Goal: Transaction & Acquisition: Purchase product/service

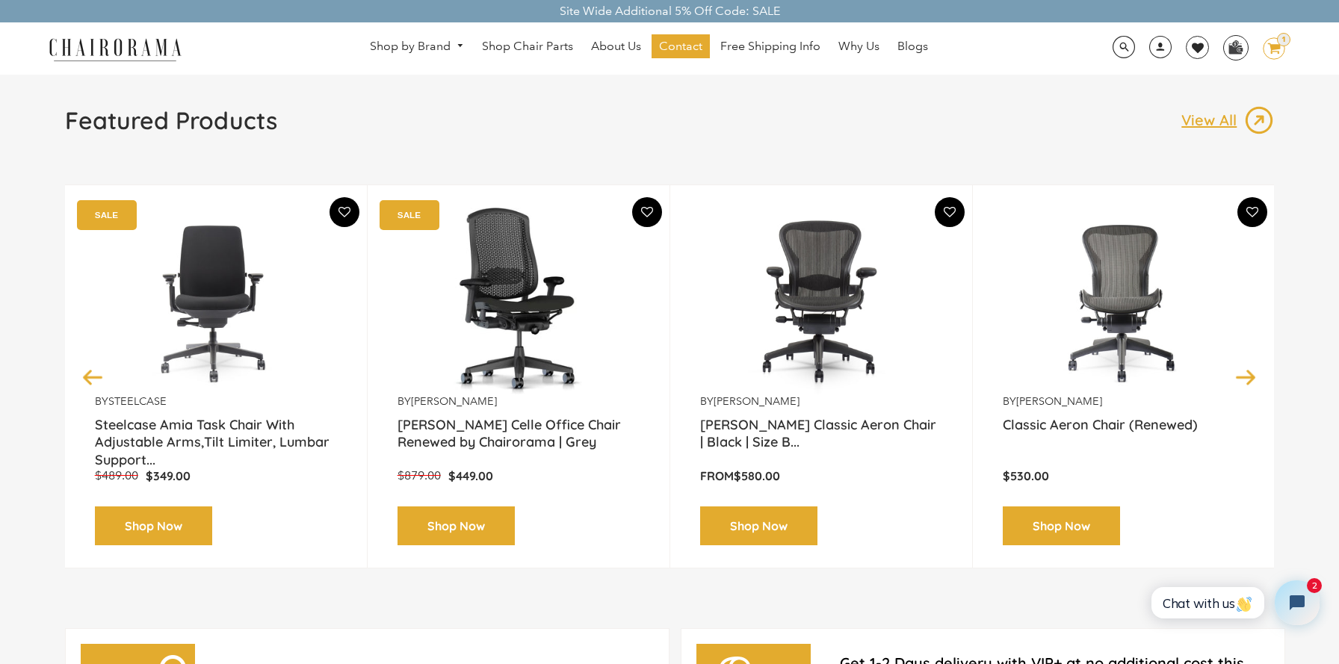
scroll to position [131, 0]
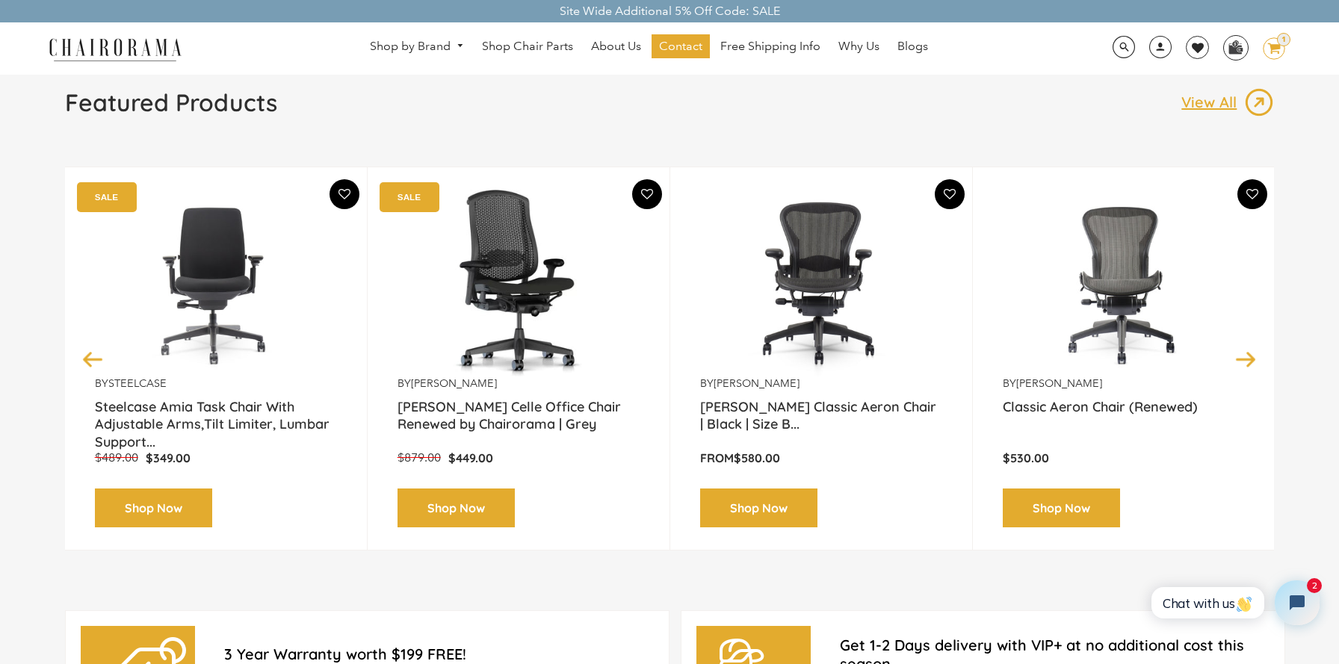
click at [760, 329] on img at bounding box center [821, 283] width 242 height 187
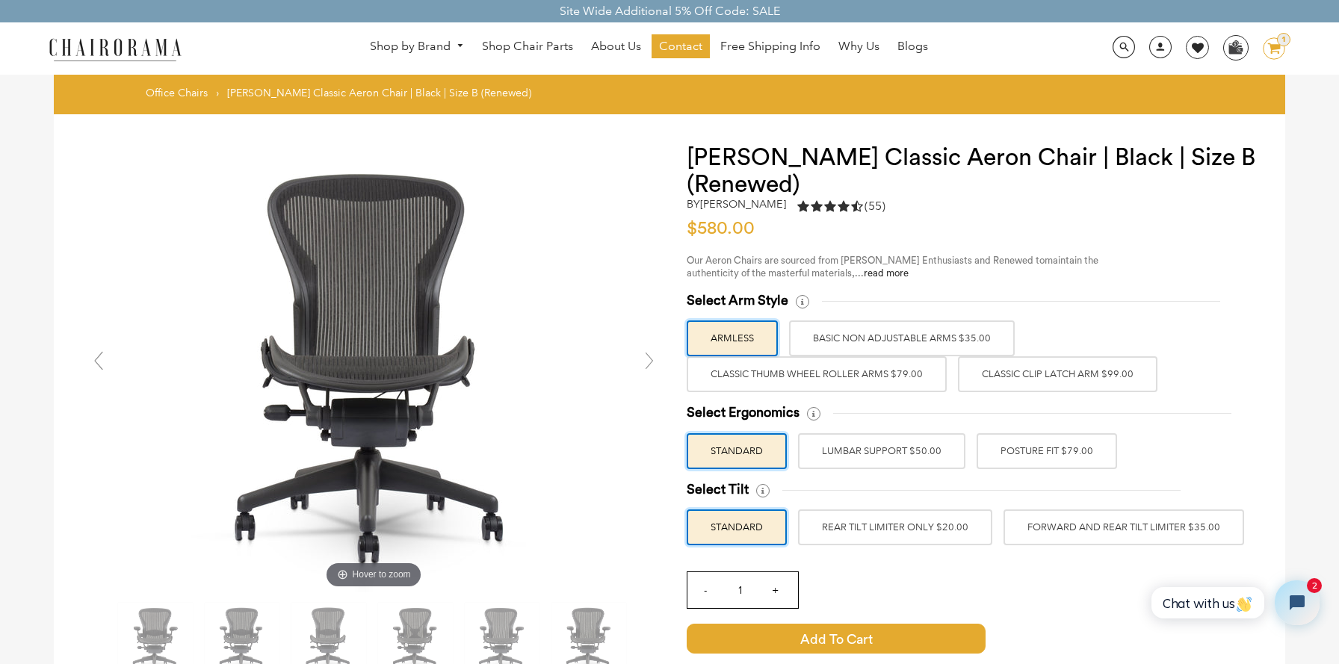
click at [882, 385] on label "Classic Thumb Wheel Roller Arms $79.00" at bounding box center [817, 374] width 260 height 36
click at [0, 0] on input "Classic Thumb Wheel Roller Arms $79.00" at bounding box center [0, 0] width 0 height 0
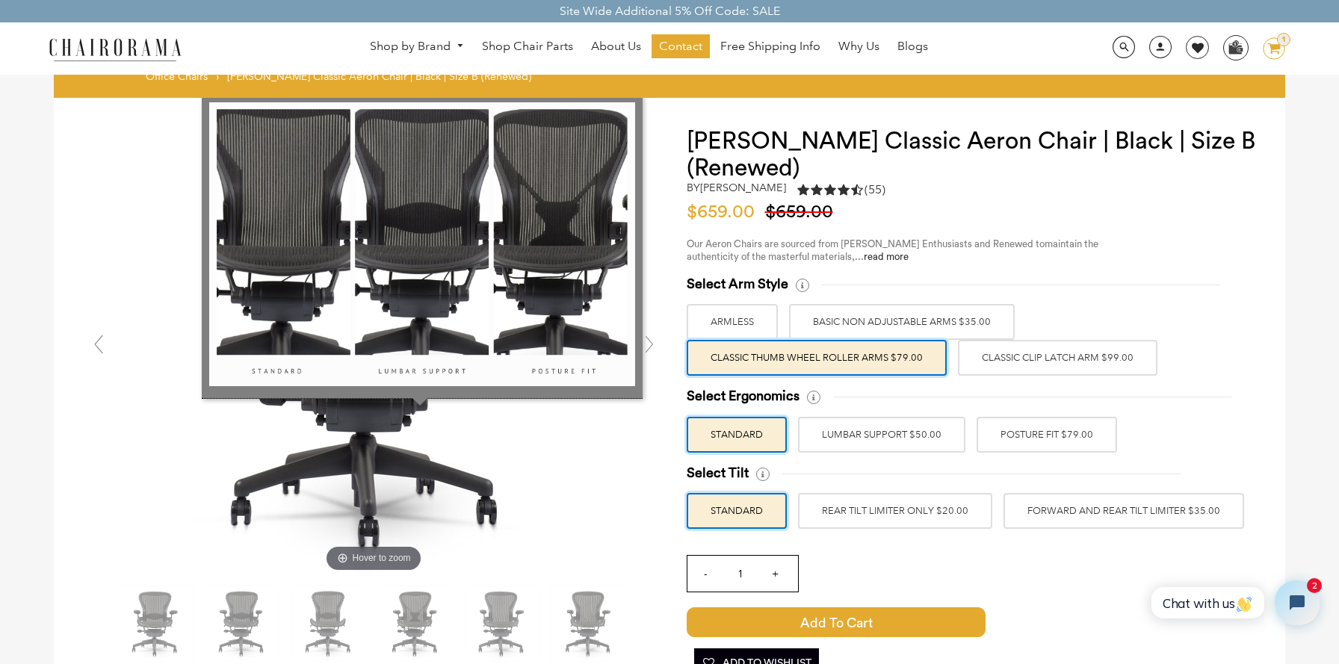
scroll to position [28, 0]
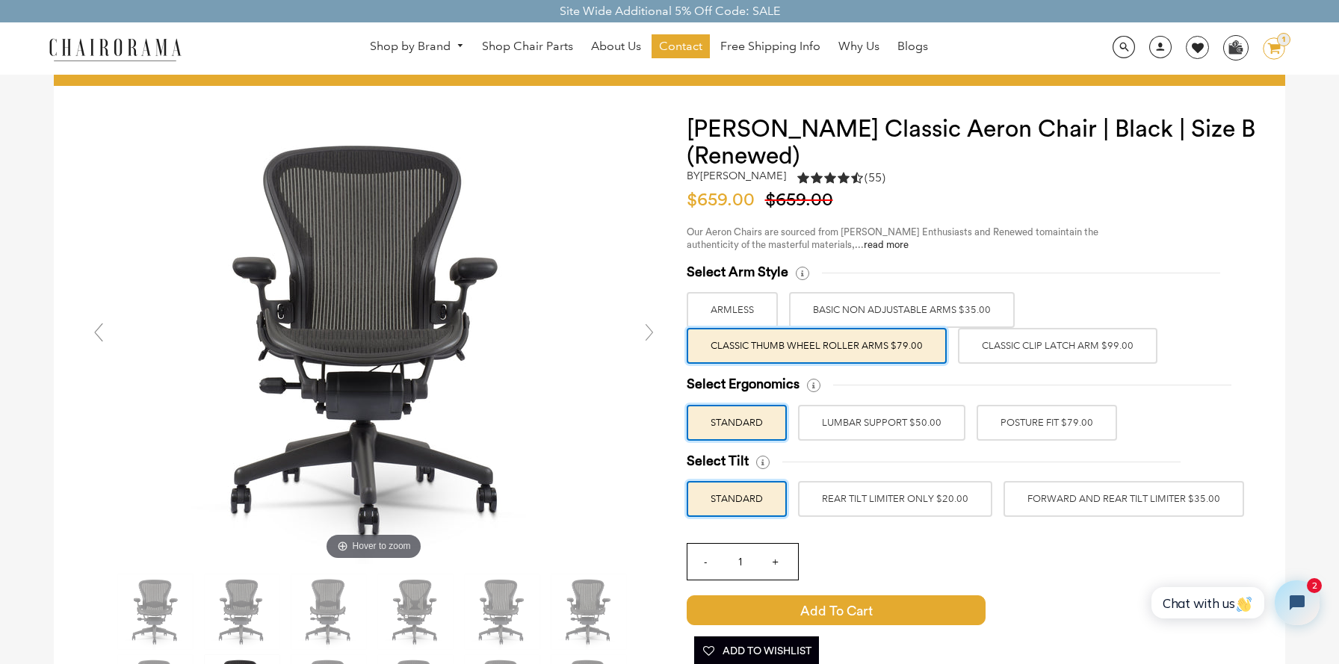
click at [1006, 350] on label "Classic Clip Latch Arm $99.00" at bounding box center [1057, 346] width 199 height 36
click at [0, 0] on input "Classic Clip Latch Arm $99.00" at bounding box center [0, 0] width 0 height 0
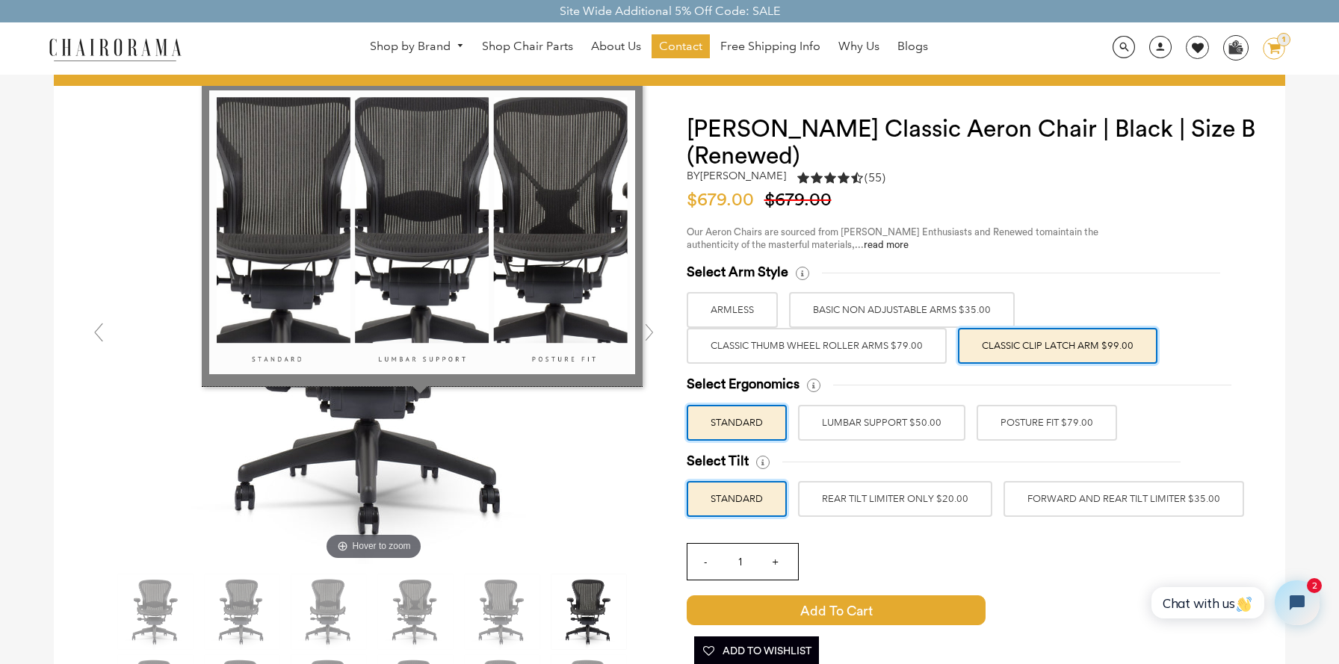
scroll to position [41, 0]
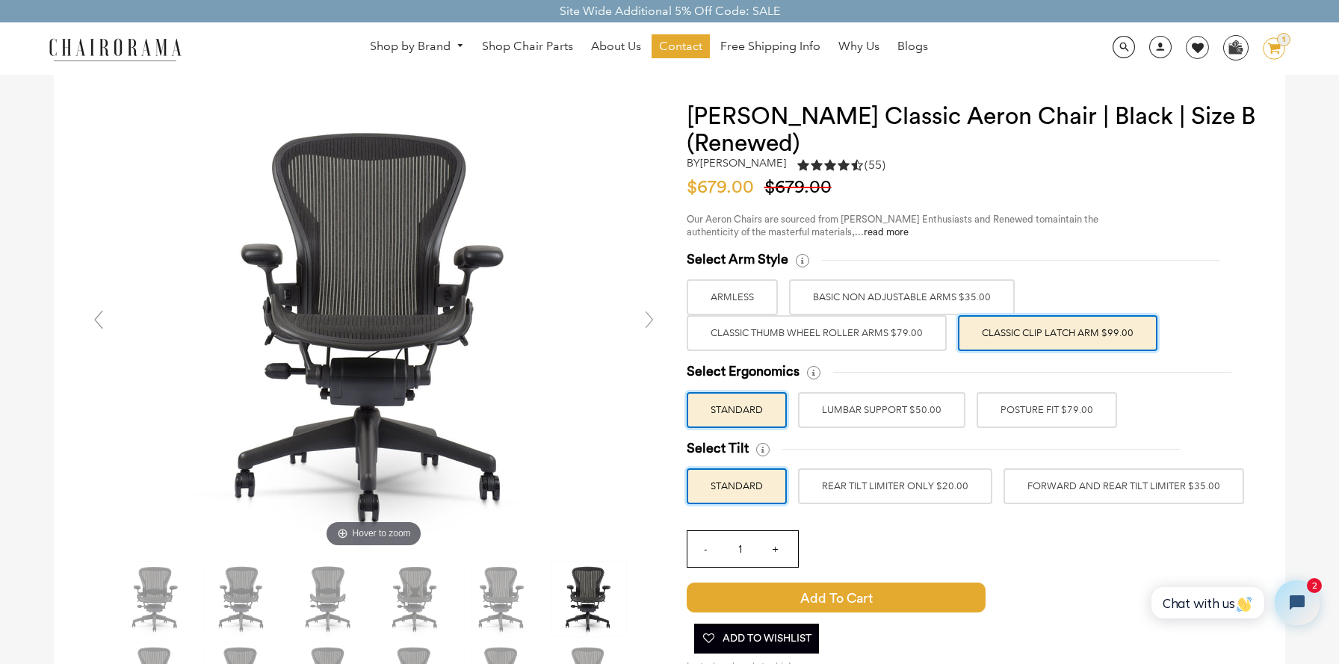
click at [1038, 403] on label "POSTURE FIT $79.00" at bounding box center [1046, 410] width 140 height 36
click at [0, 0] on input "POSTURE FIT $79.00" at bounding box center [0, 0] width 0 height 0
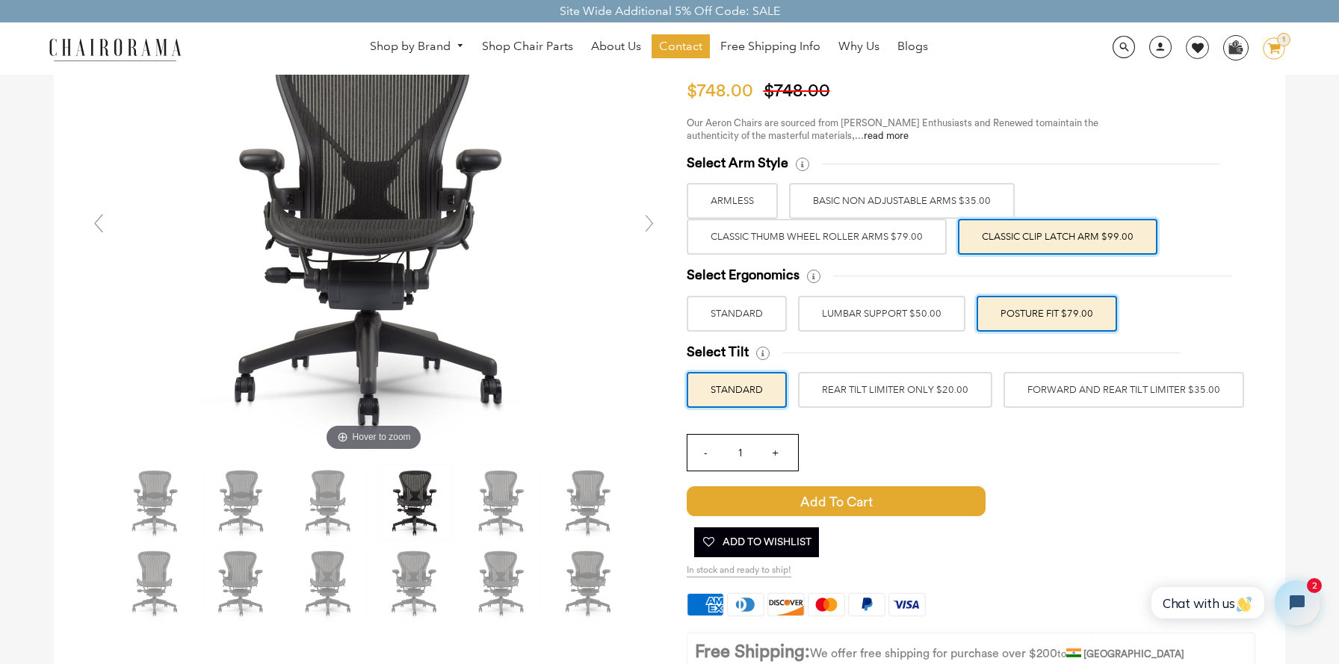
scroll to position [143, 0]
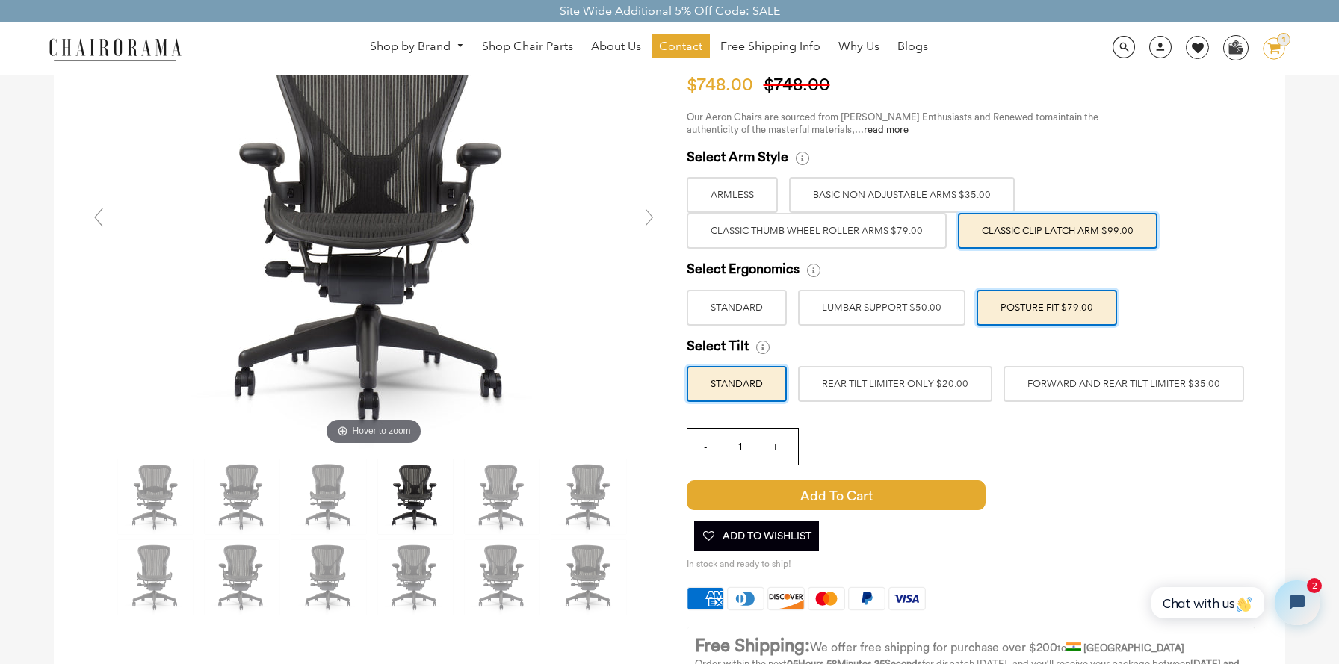
click at [1156, 382] on label "FORWARD AND REAR TILT LIMITER $35.00" at bounding box center [1123, 384] width 241 height 36
click at [0, 0] on input "FORWARD AND REAR TILT LIMITER $35.00" at bounding box center [0, 0] width 0 height 0
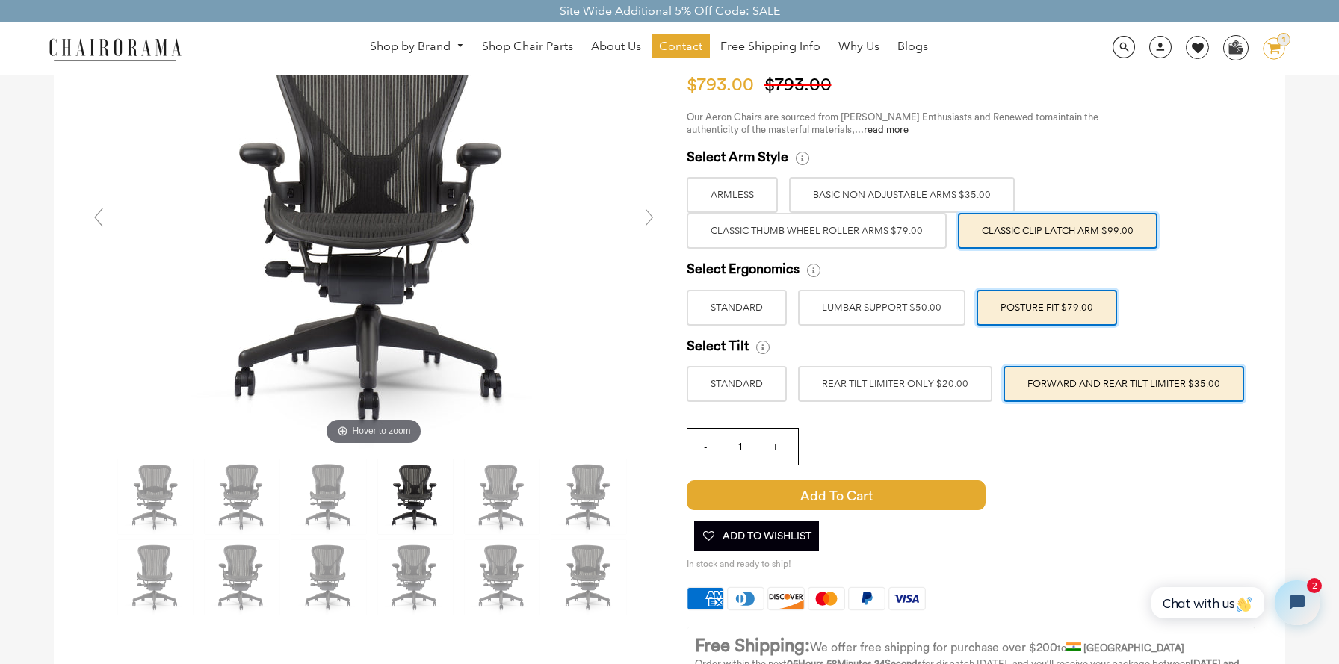
click at [1137, 459] on div "- 1 +" at bounding box center [971, 450] width 569 height 59
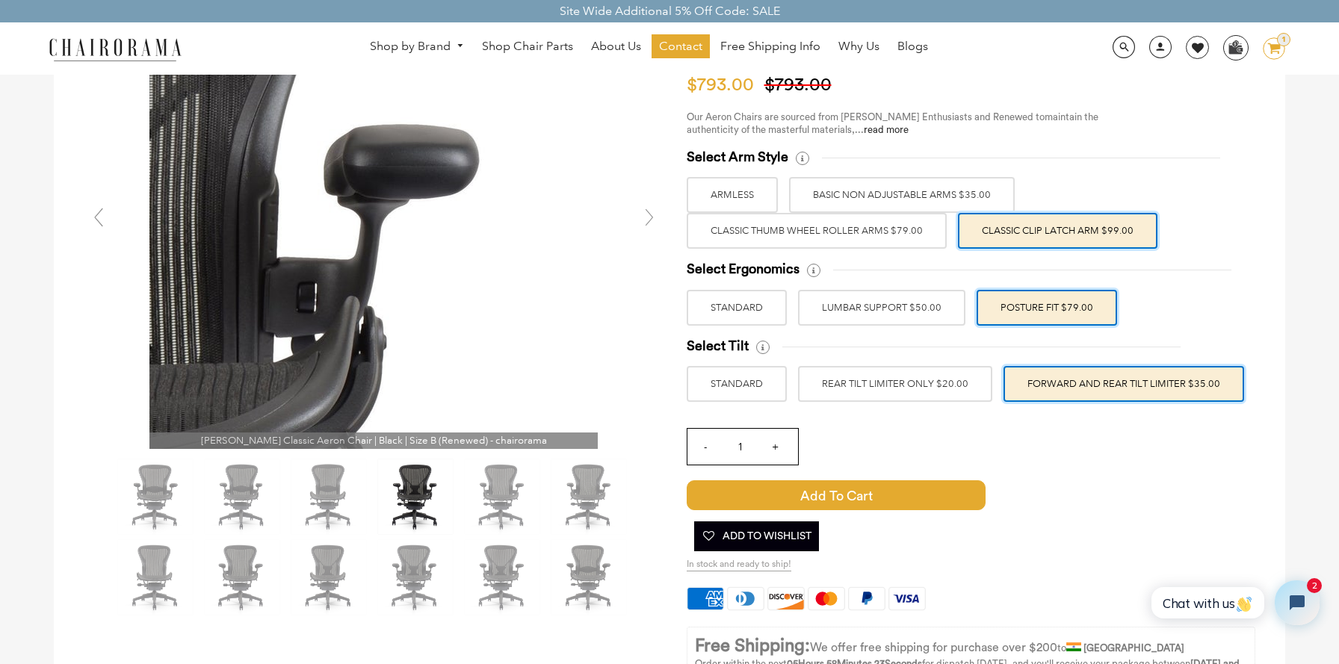
click at [471, 173] on img at bounding box center [373, 225] width 448 height 448
